Goal: Task Accomplishment & Management: Manage account settings

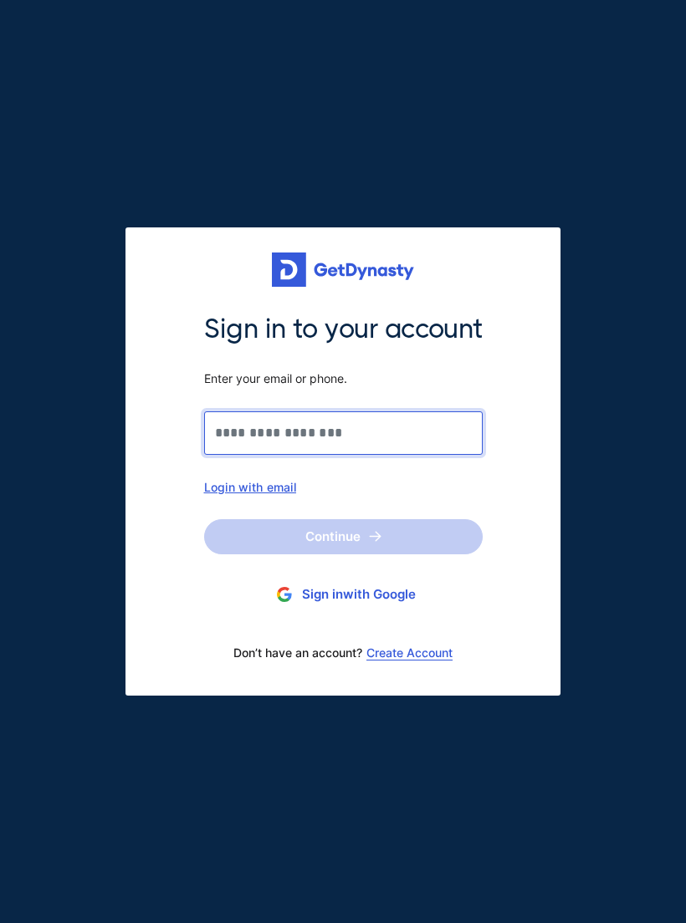
click at [388, 433] on input "Sign in to your account Enter your email or phone." at bounding box center [343, 432] width 278 height 43
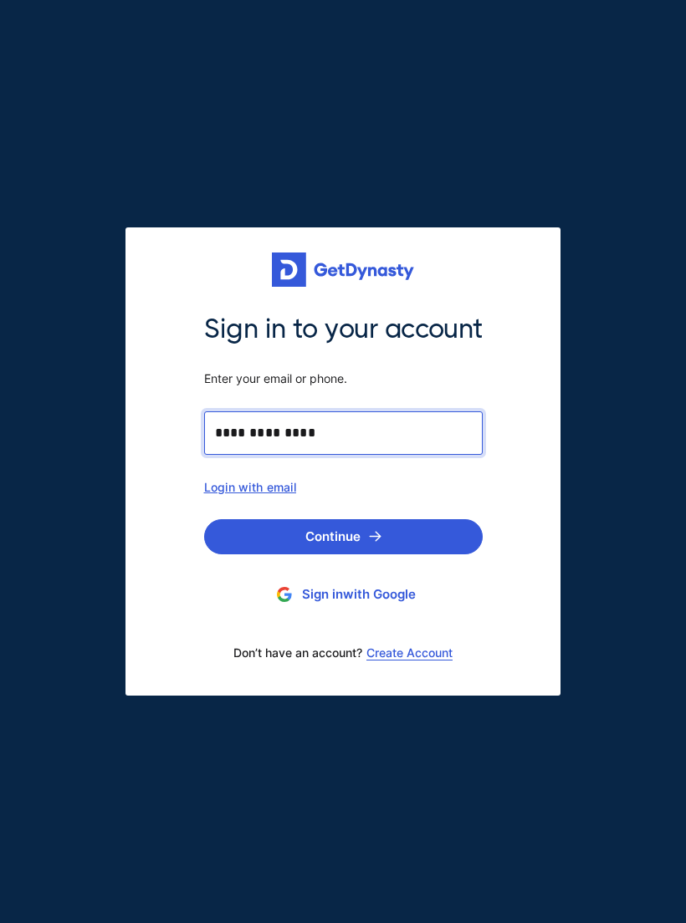
type input "**********"
click at [362, 541] on button "Continue" at bounding box center [343, 536] width 278 height 35
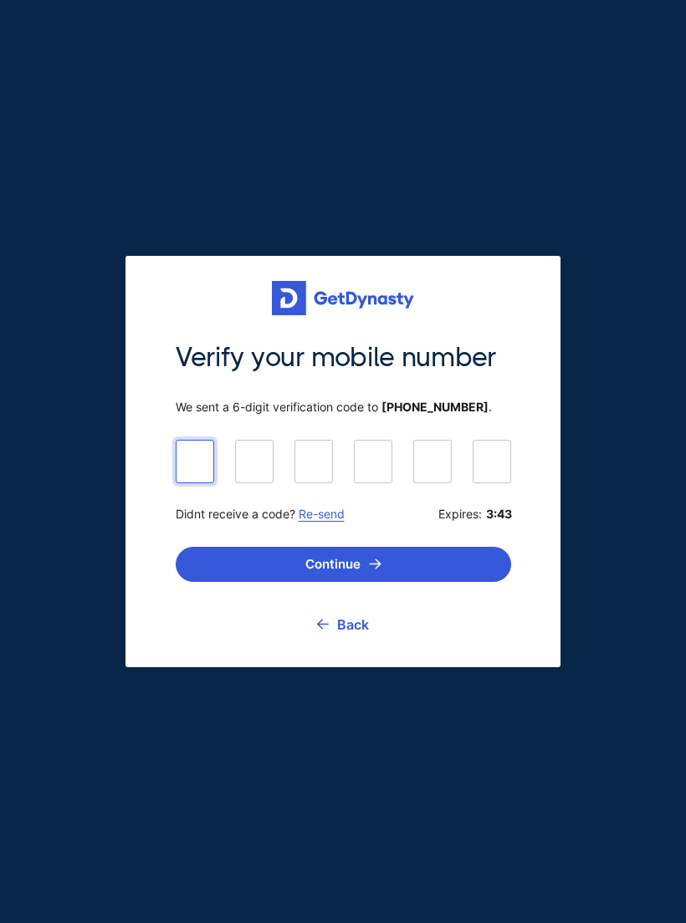
paste input "******"
type input "******"
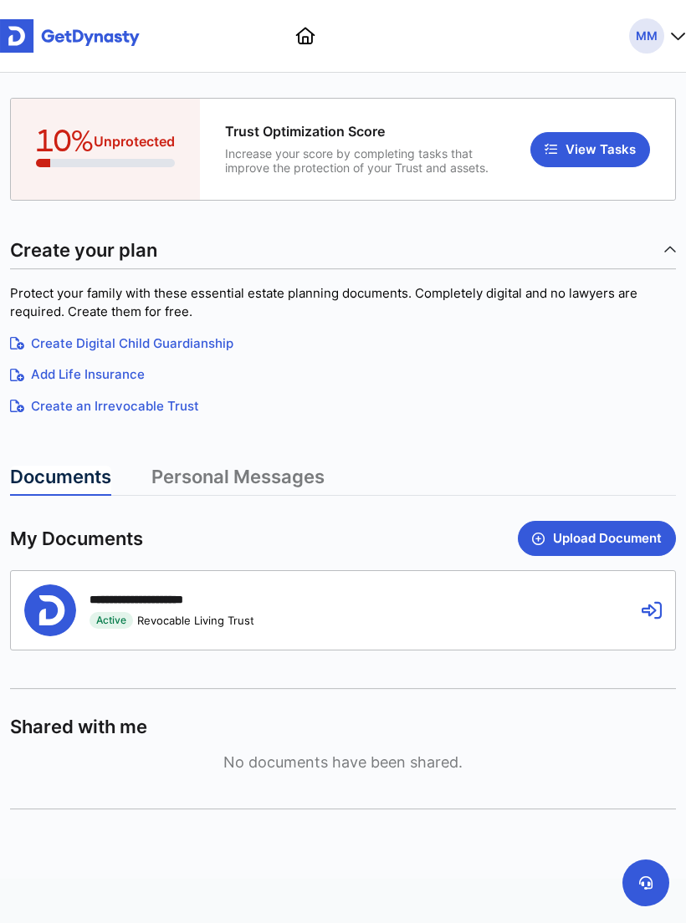
click at [658, 43] on span "MM" at bounding box center [646, 35] width 35 height 35
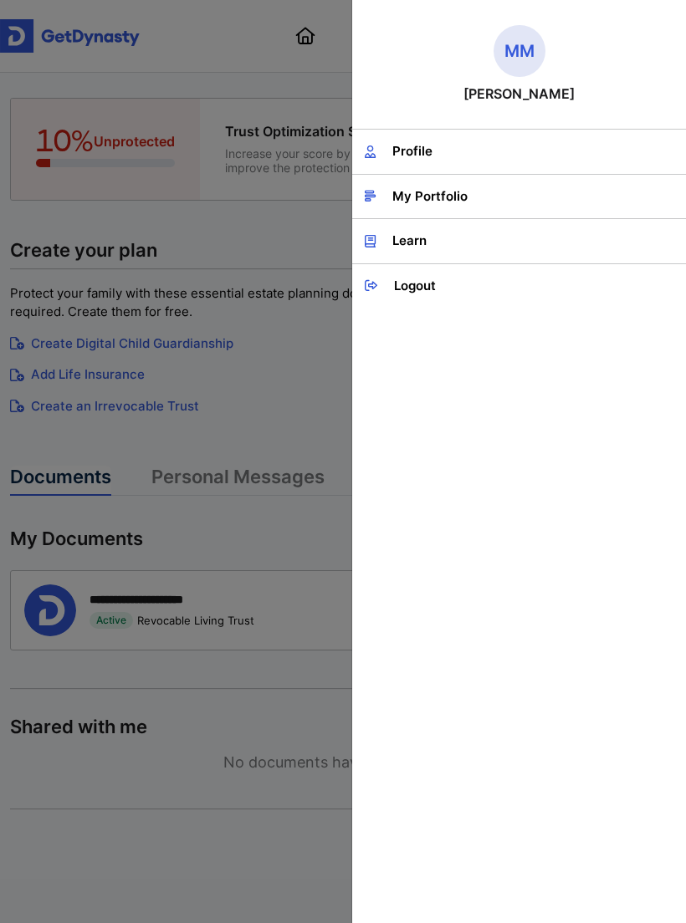
click at [440, 151] on link "Profile" at bounding box center [519, 152] width 334 height 44
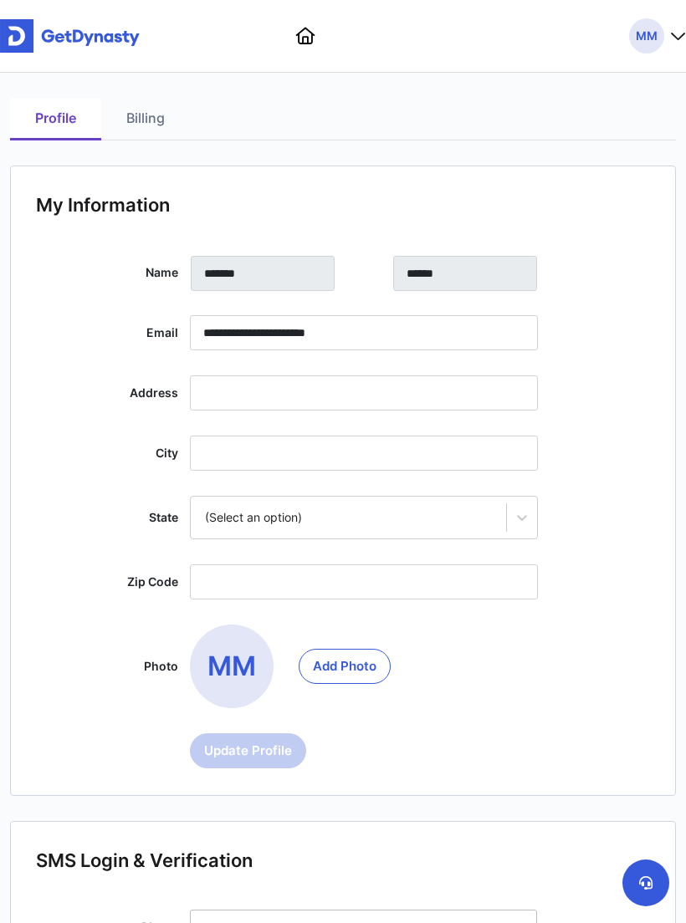
click at [155, 126] on link "Billing" at bounding box center [145, 119] width 89 height 43
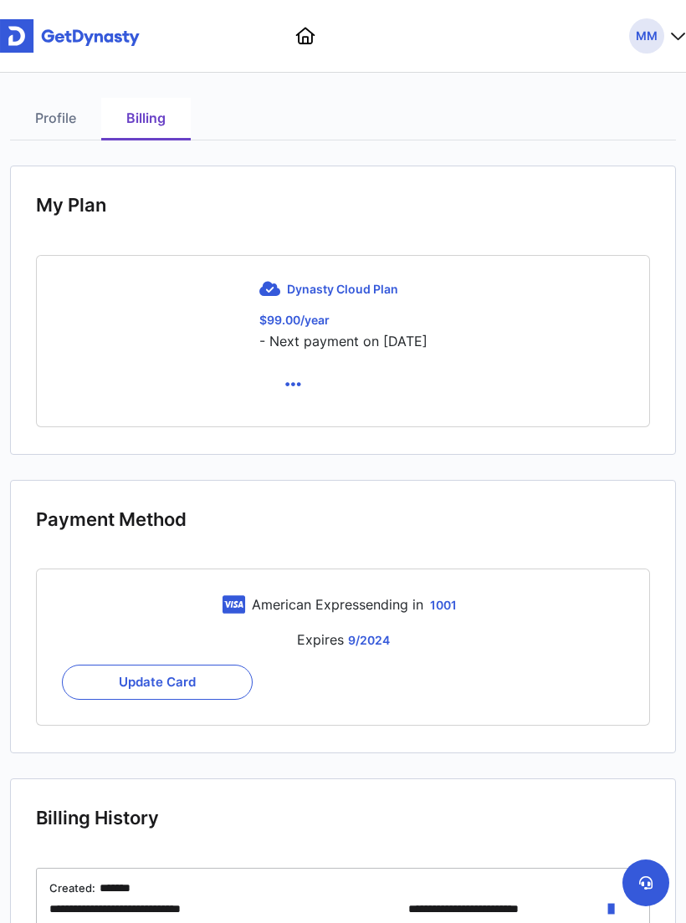
click at [334, 286] on span "Dynasty Cloud Plan" at bounding box center [342, 289] width 111 height 14
click at [285, 388] on icon "button" at bounding box center [293, 384] width 16 height 18
click at [292, 415] on link "Cancel" at bounding box center [295, 424] width 70 height 27
click at [650, 878] on icon at bounding box center [645, 882] width 13 height 13
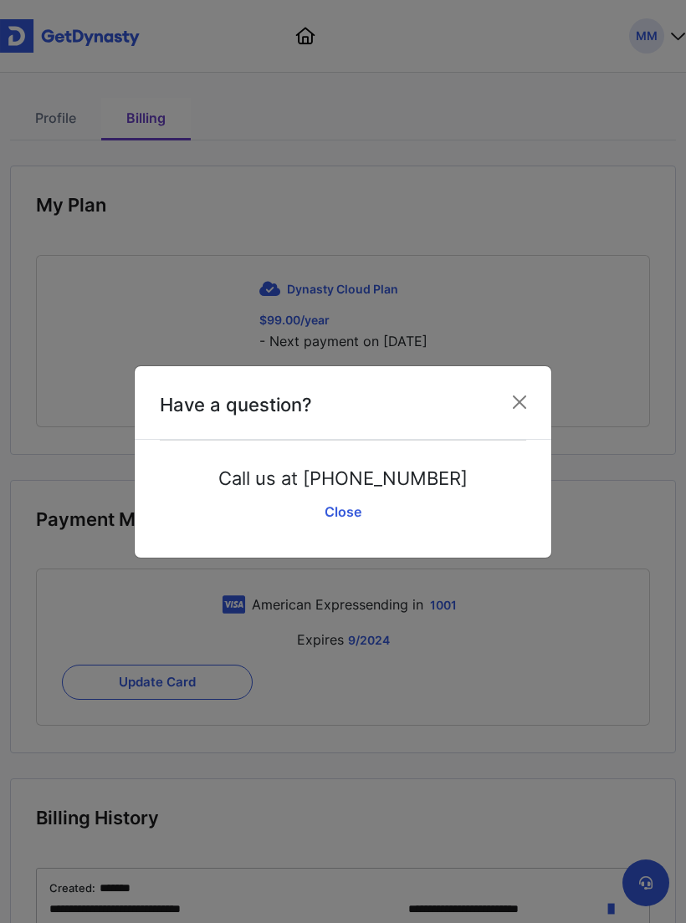
click at [348, 513] on link "Close" at bounding box center [343, 512] width 366 height 42
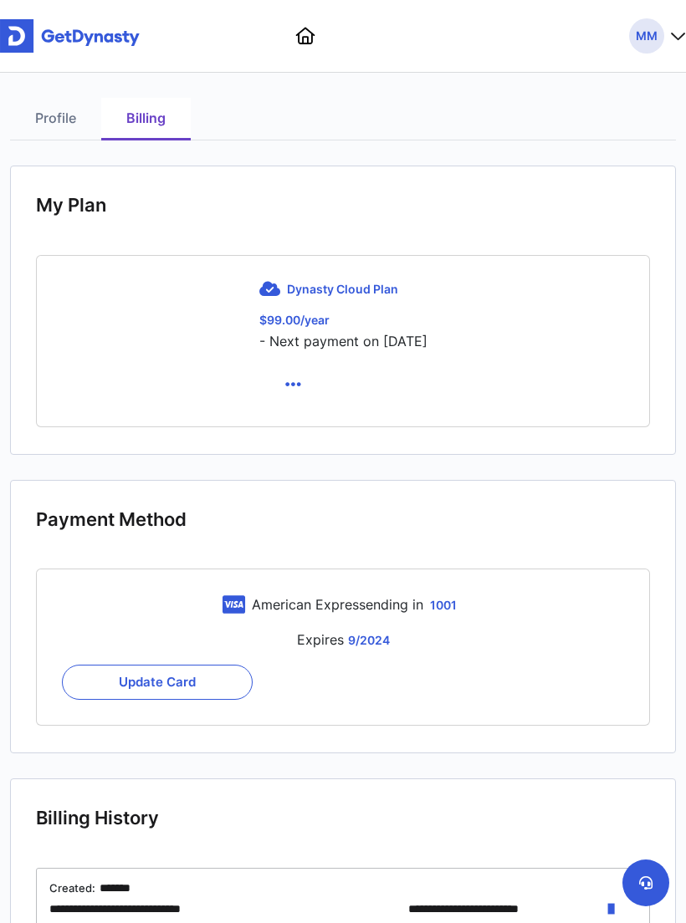
click at [309, 35] on link at bounding box center [305, 36] width 19 height 17
click at [69, 52] on img at bounding box center [70, 35] width 140 height 33
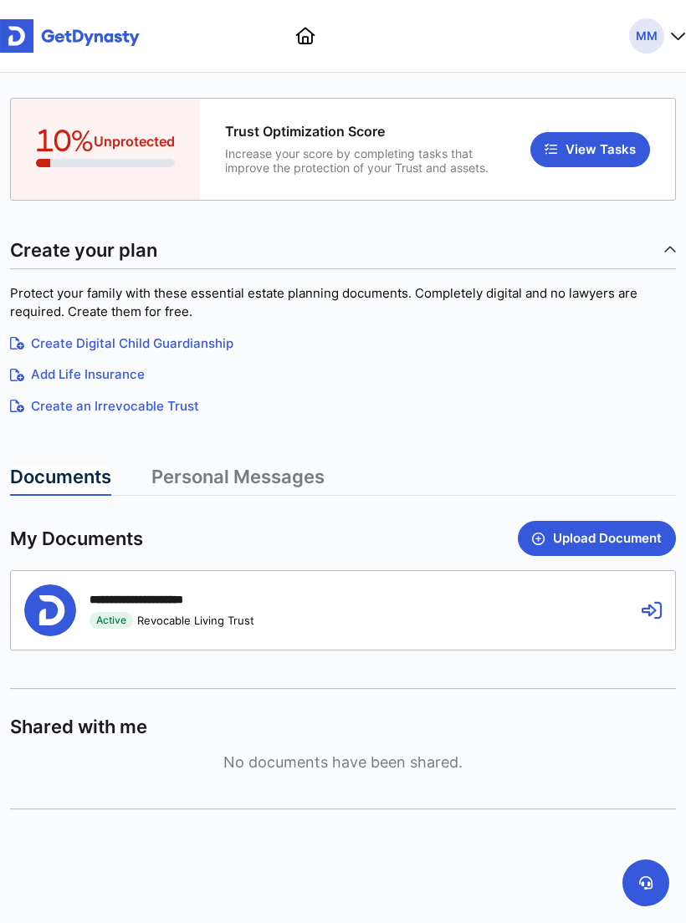
click at [259, 470] on link "Personal Messages" at bounding box center [237, 481] width 173 height 30
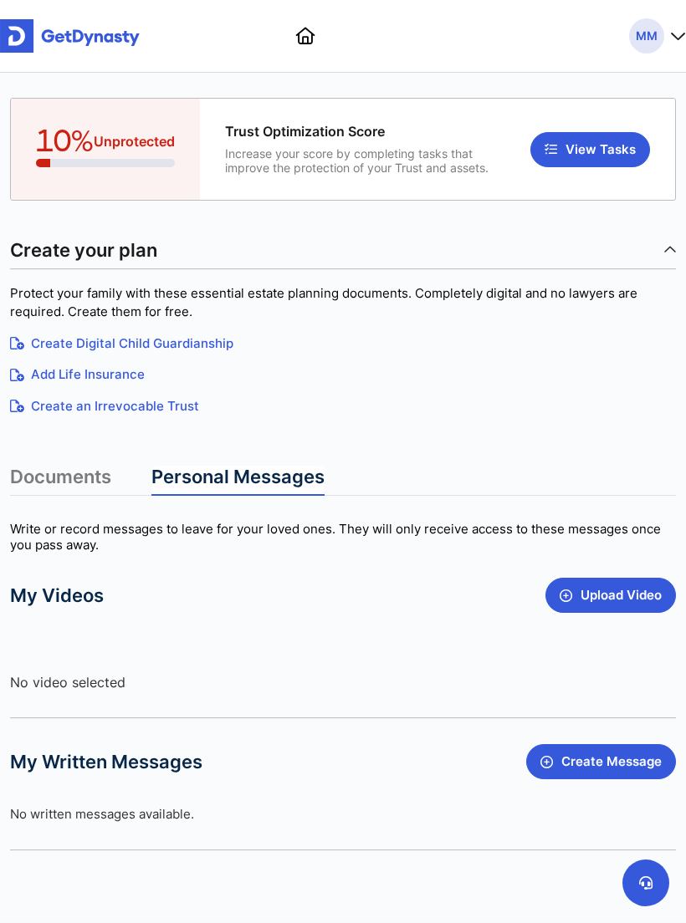
click at [314, 36] on link at bounding box center [305, 36] width 19 height 17
click at [666, 36] on button "MM" at bounding box center [657, 35] width 57 height 35
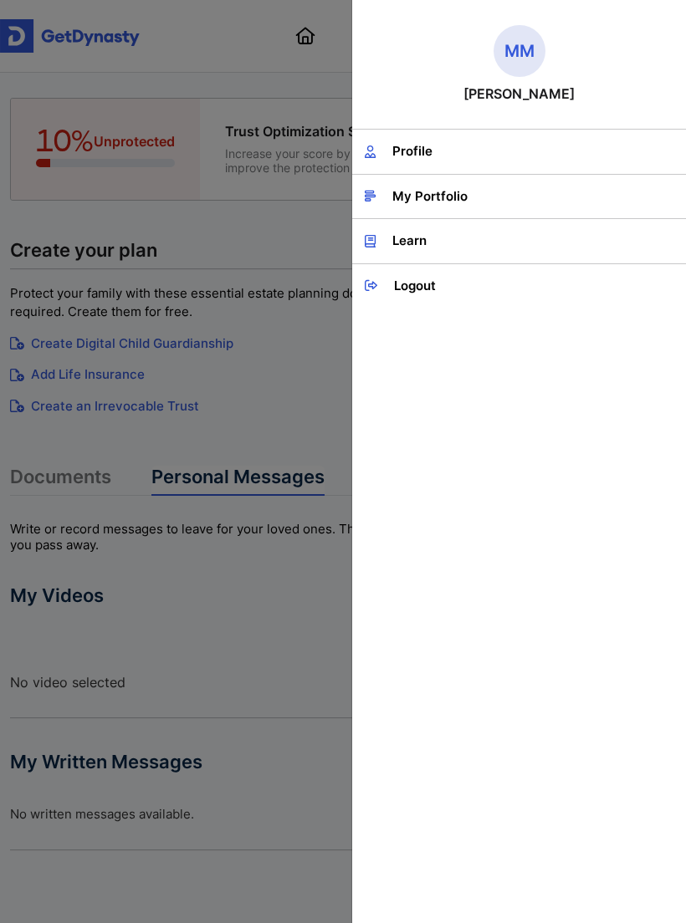
click at [527, 50] on span "MM" at bounding box center [519, 51] width 52 height 52
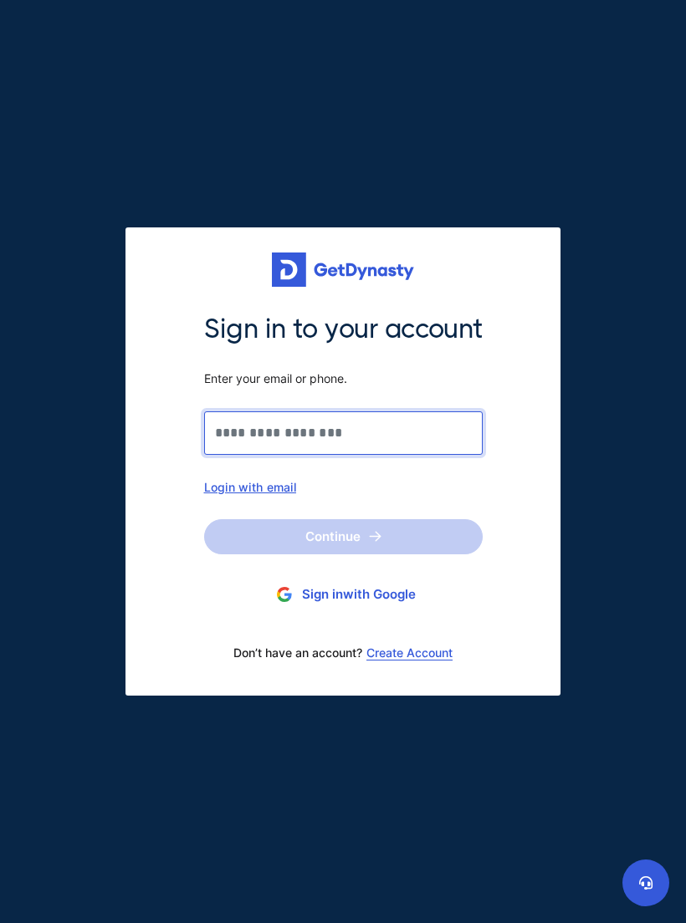
click at [388, 439] on input "Sign in to your account Enter your email or phone." at bounding box center [343, 432] width 278 height 43
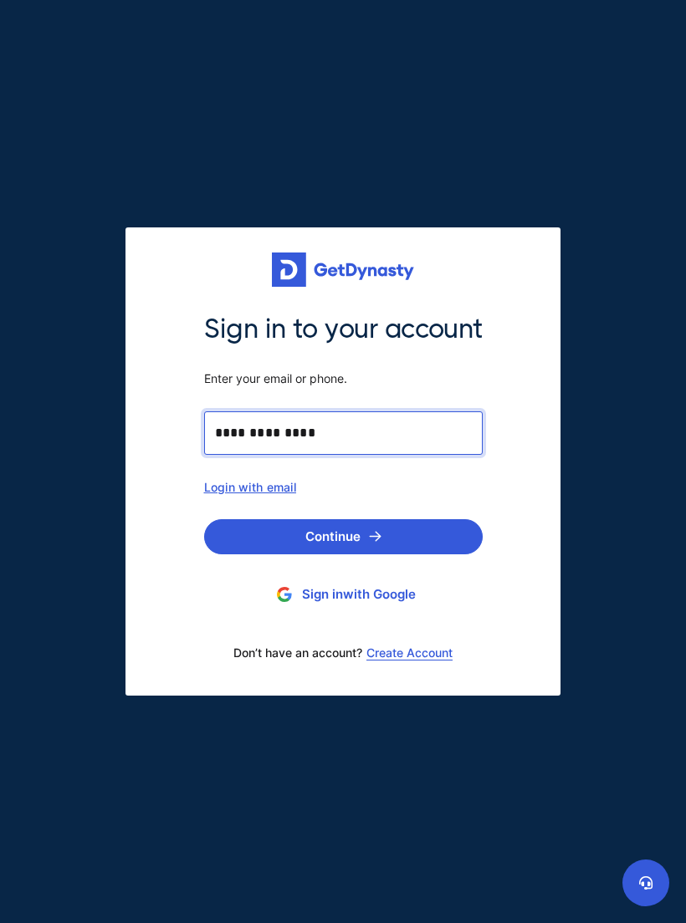
type input "**********"
click at [379, 533] on img "submit" at bounding box center [375, 536] width 13 height 11
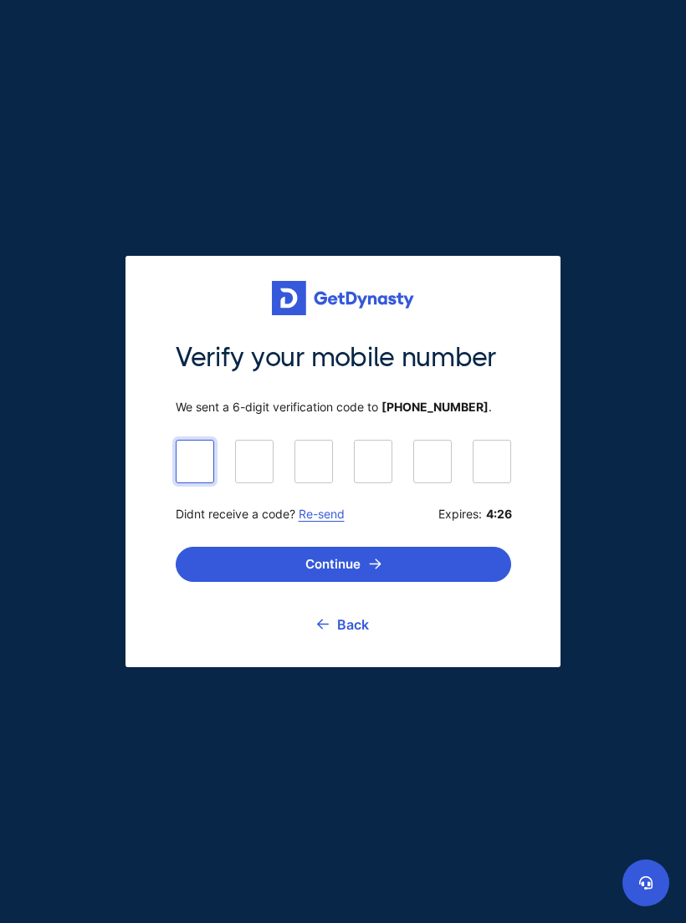
paste input "******"
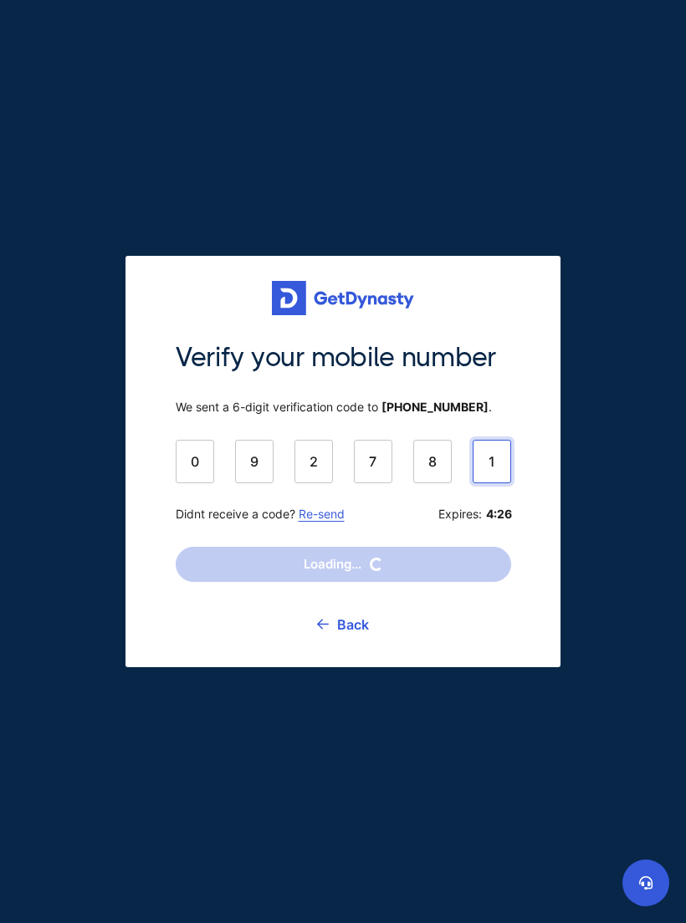
type input "******"
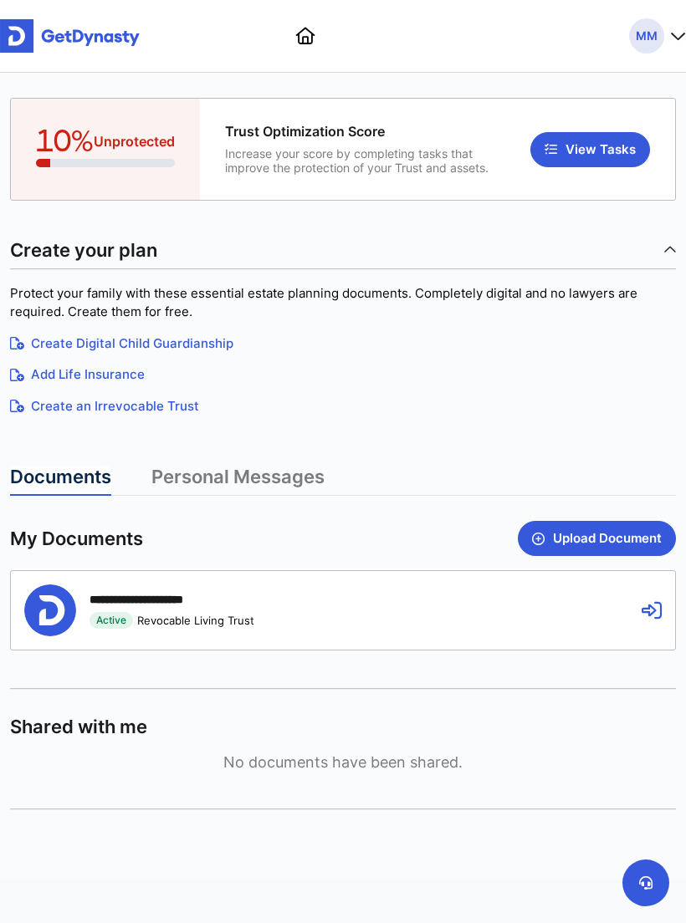
click at [648, 888] on icon at bounding box center [645, 882] width 13 height 13
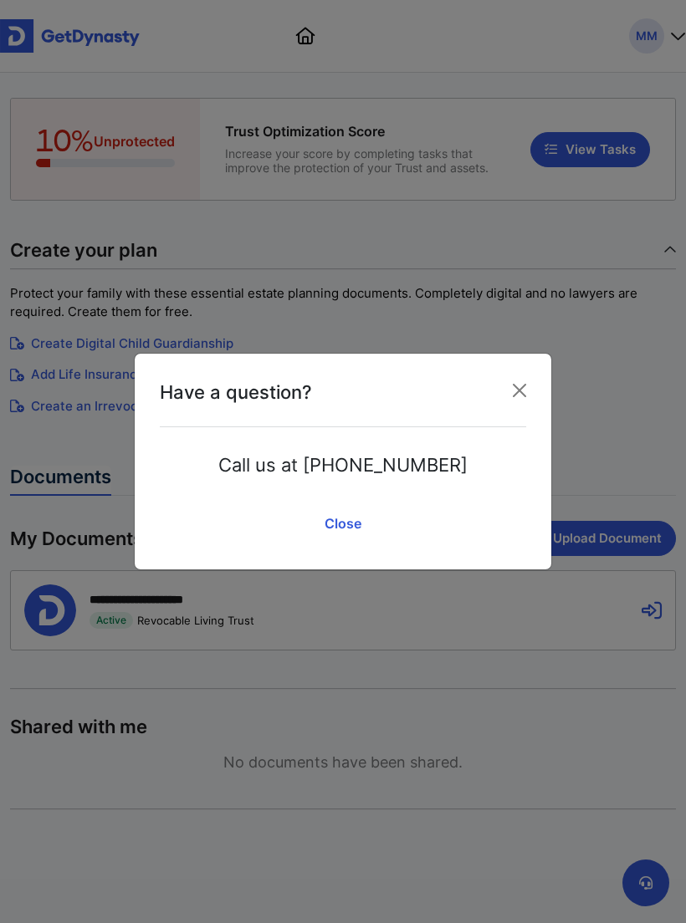
click at [373, 457] on p "Call us at (650) 590-0434" at bounding box center [342, 464] width 249 height 25
click at [383, 465] on p "Call us at (650) 590-0434" at bounding box center [342, 464] width 249 height 25
click at [400, 453] on p "Call us at (650) 590-0434" at bounding box center [342, 464] width 249 height 25
click at [350, 540] on link "Close" at bounding box center [343, 524] width 366 height 42
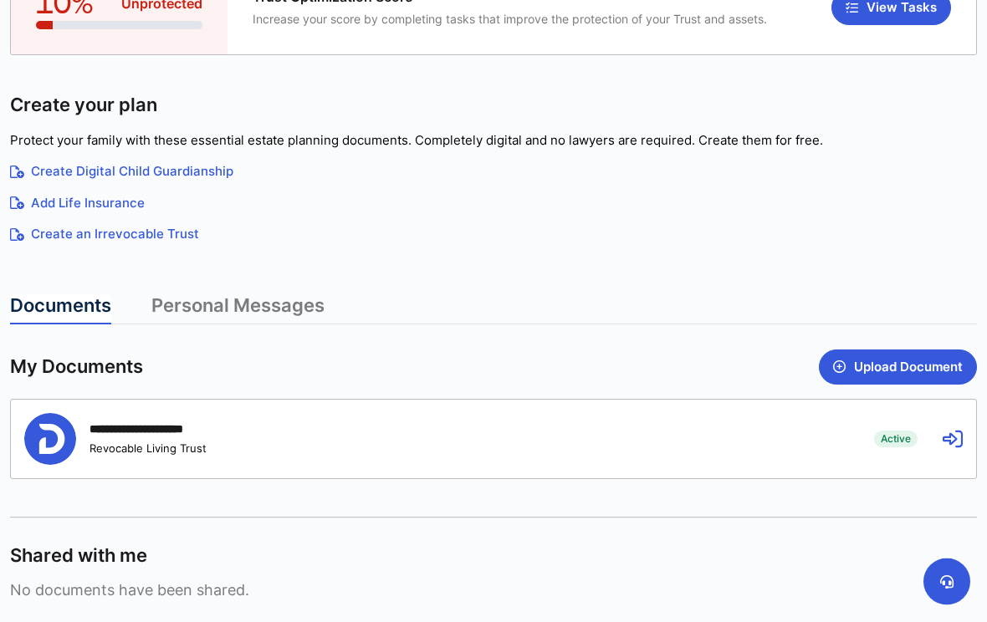
click at [685, 595] on button at bounding box center [946, 582] width 47 height 47
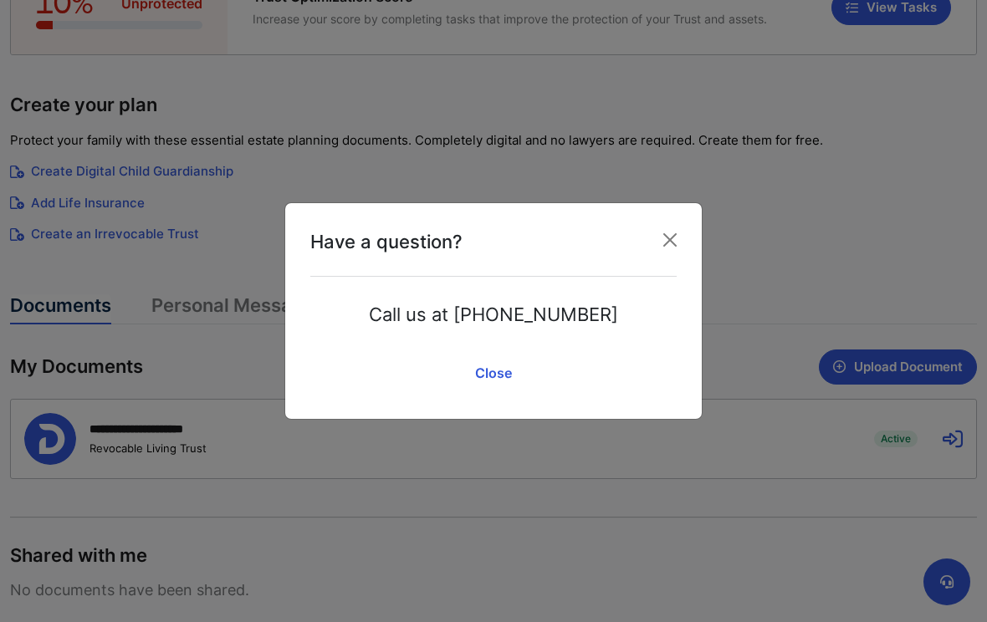
click at [671, 253] on button "Close" at bounding box center [669, 240] width 27 height 27
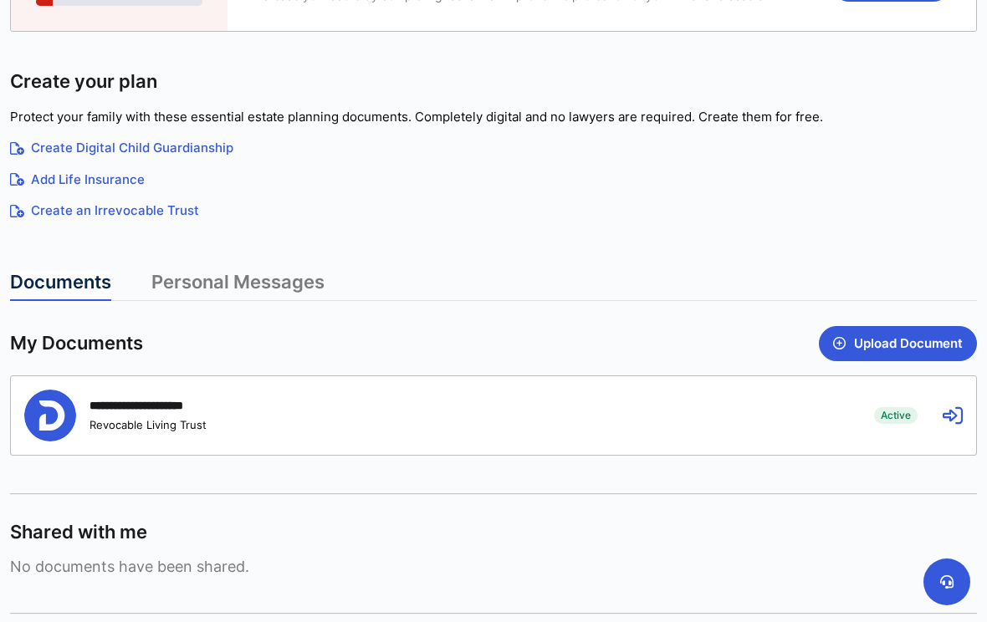
scroll to position [0, 0]
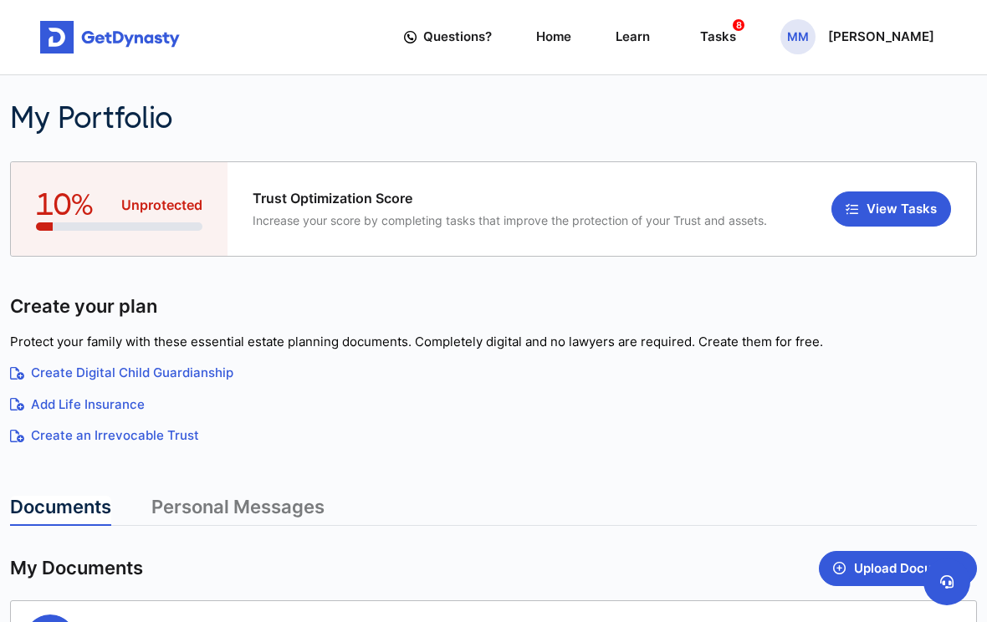
click at [685, 38] on span "MM" at bounding box center [797, 36] width 35 height 35
click at [685, 148] on link "My Portfolio" at bounding box center [799, 140] width 132 height 44
